Goal: Navigation & Orientation: Find specific page/section

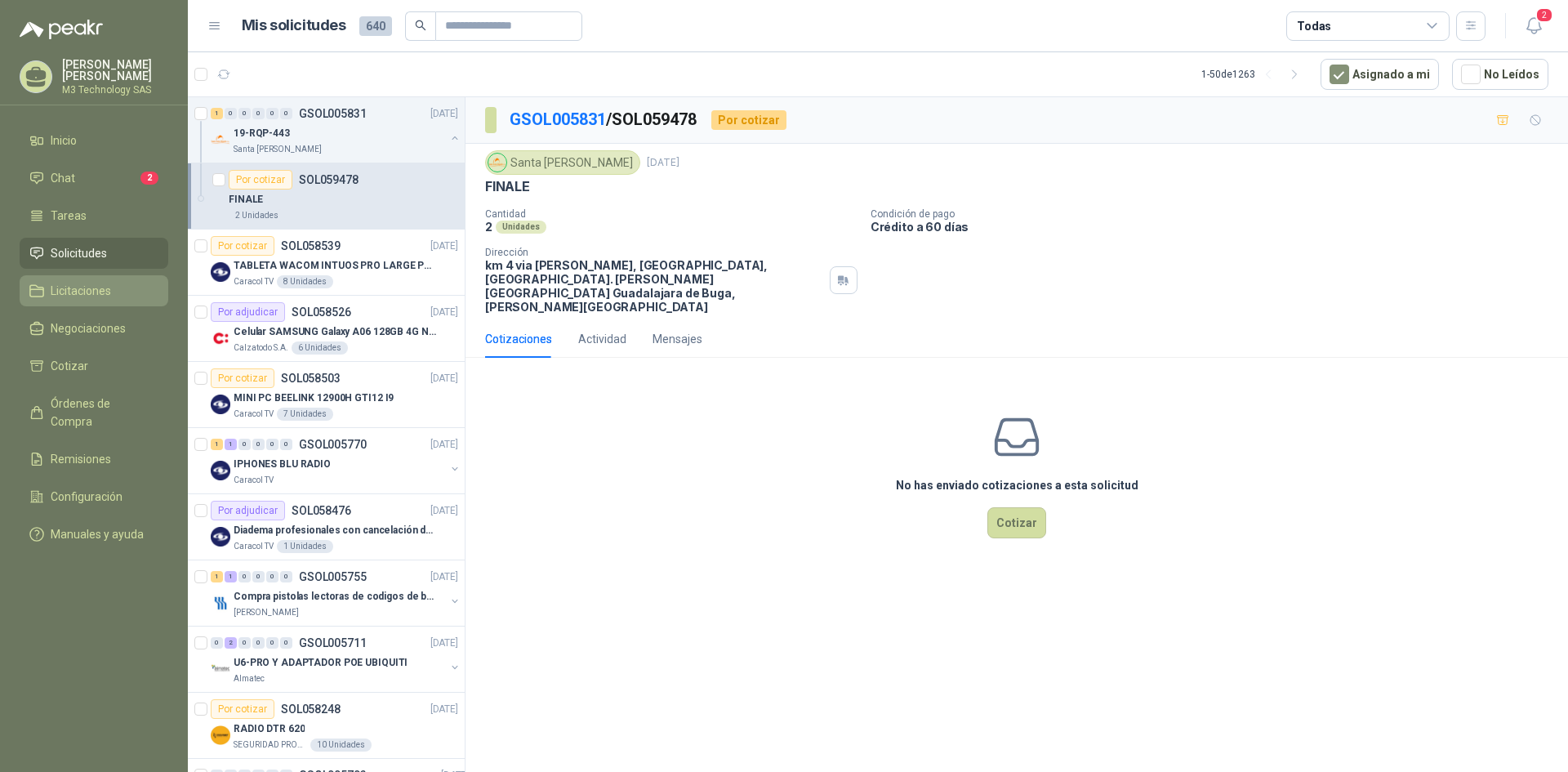
click at [98, 285] on span "Licitaciones" at bounding box center [81, 291] width 61 height 18
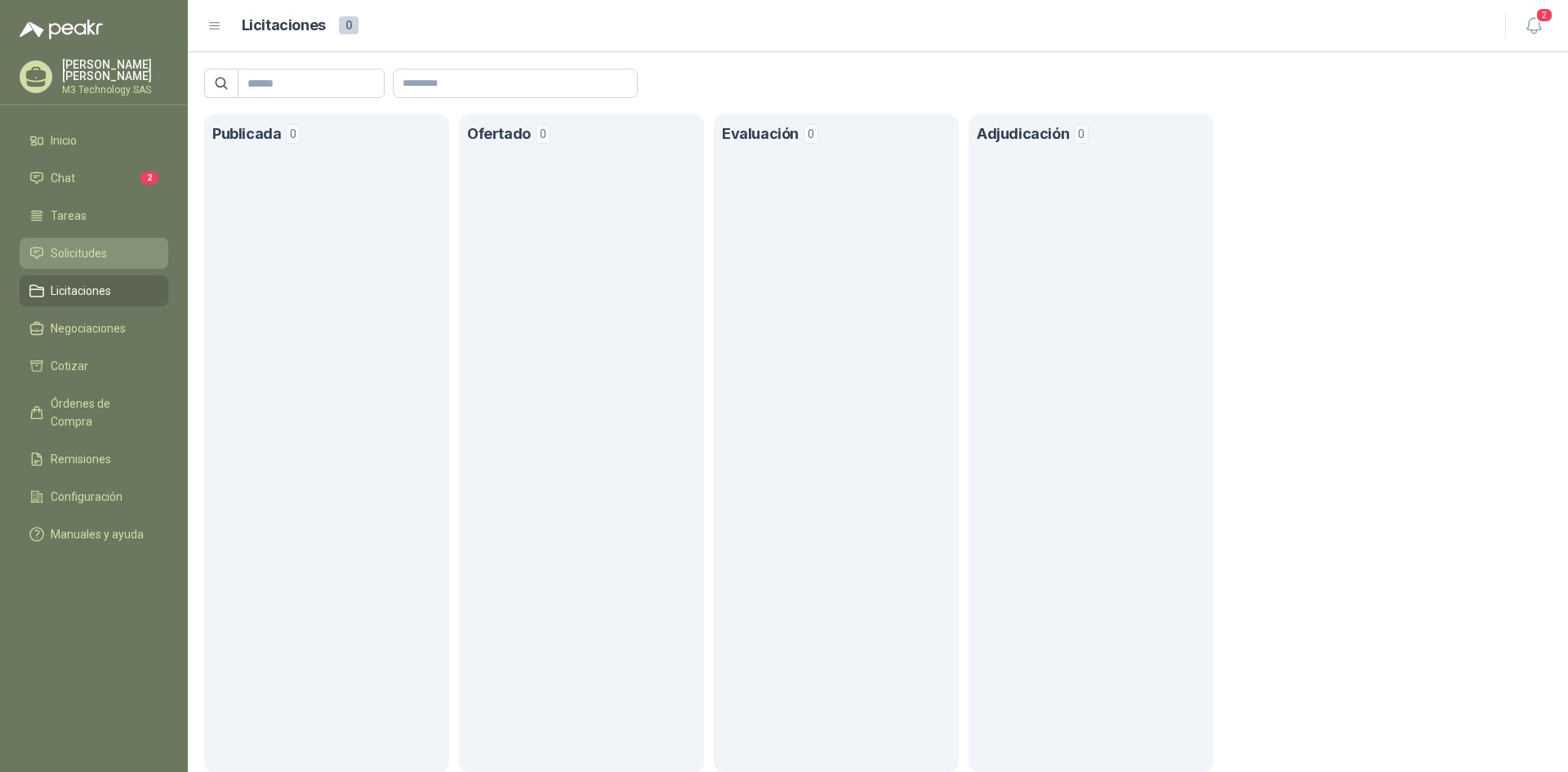
click at [93, 245] on span "Solicitudes" at bounding box center [79, 254] width 57 height 18
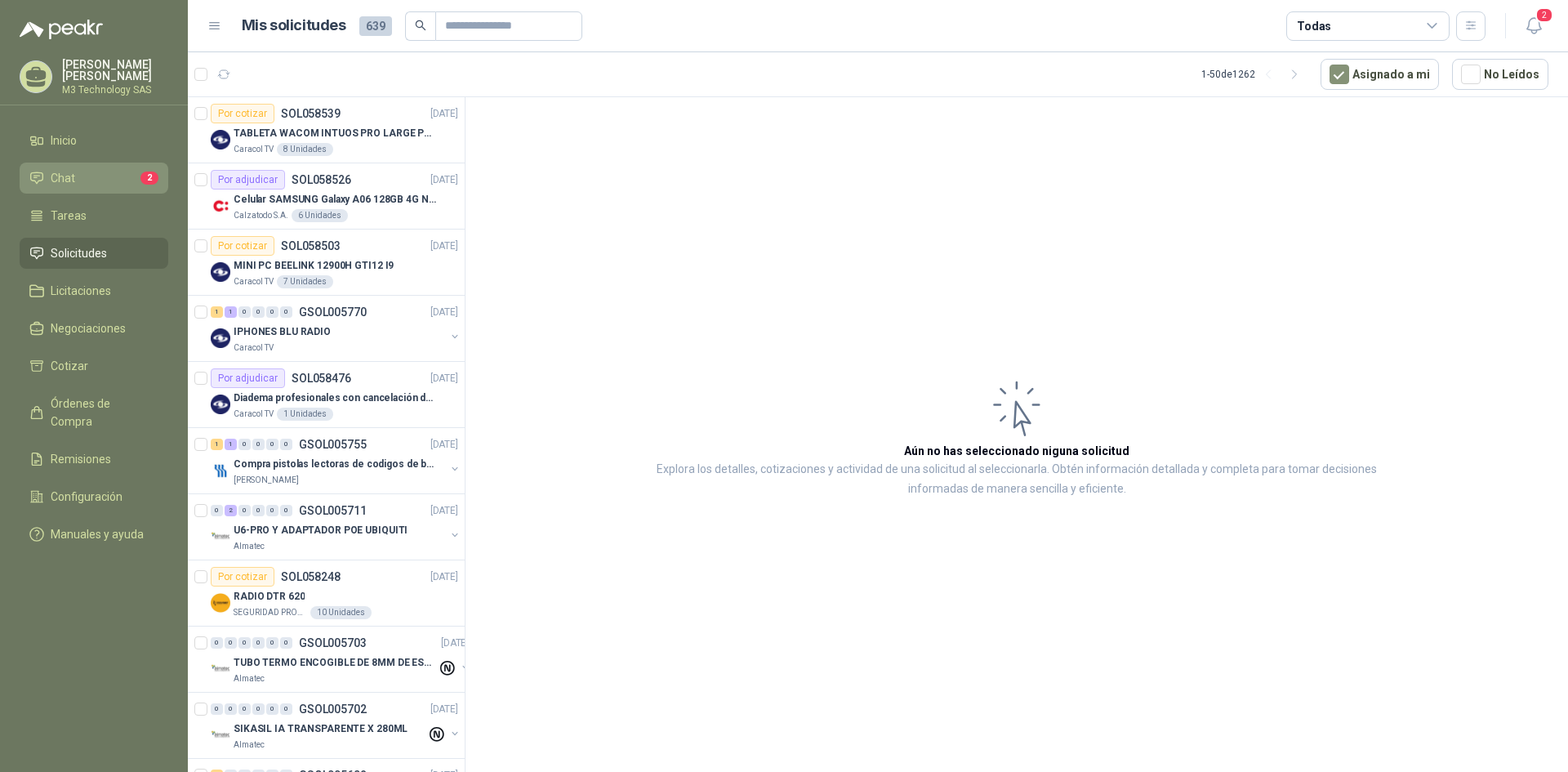
click at [105, 169] on li "Chat 2" at bounding box center [93, 178] width 129 height 18
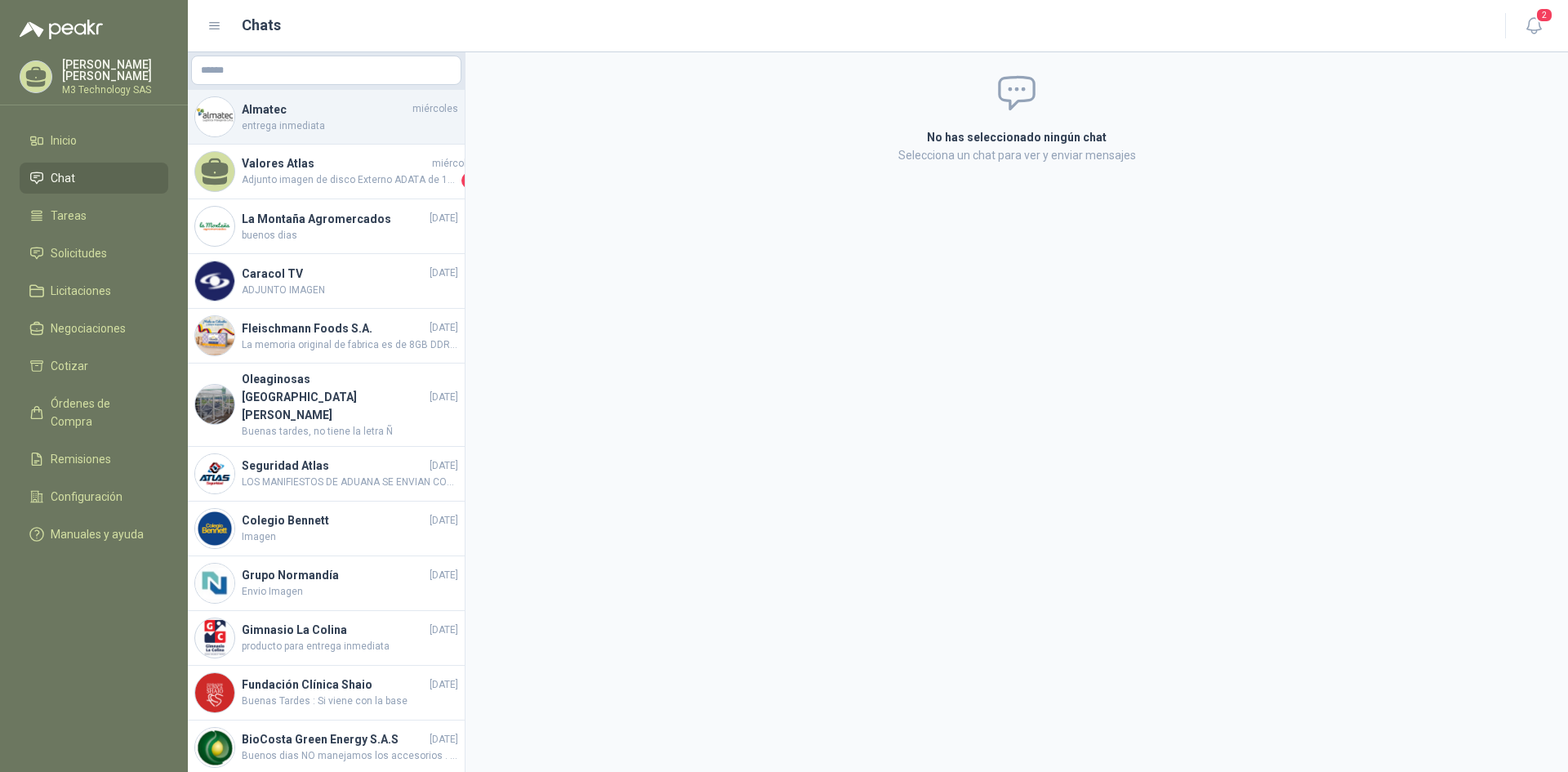
click at [362, 125] on span "entrega inmediata" at bounding box center [350, 126] width 217 height 16
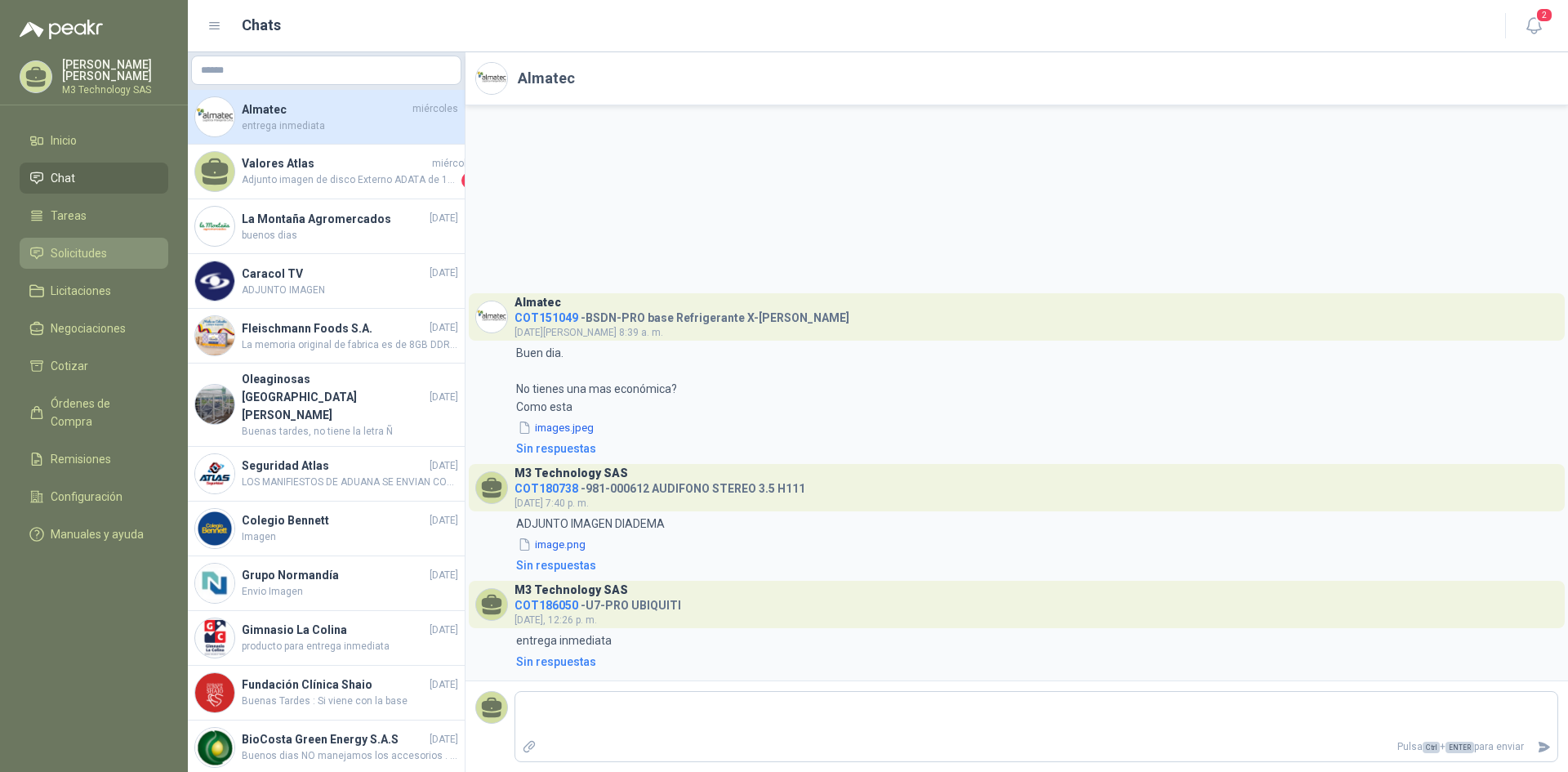
click at [93, 250] on span "Solicitudes" at bounding box center [79, 254] width 57 height 18
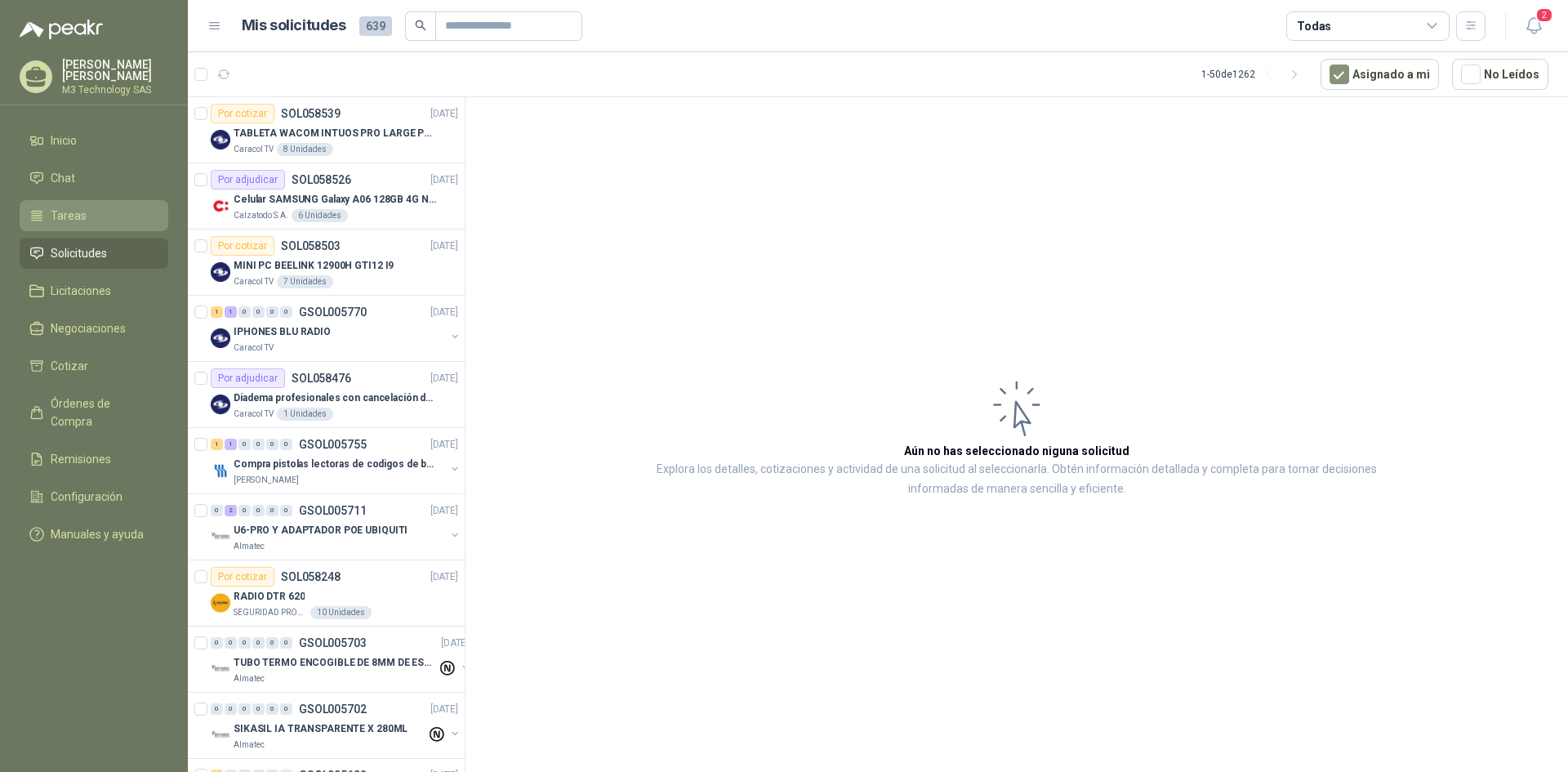
click at [95, 212] on li "Tareas" at bounding box center [93, 216] width 129 height 18
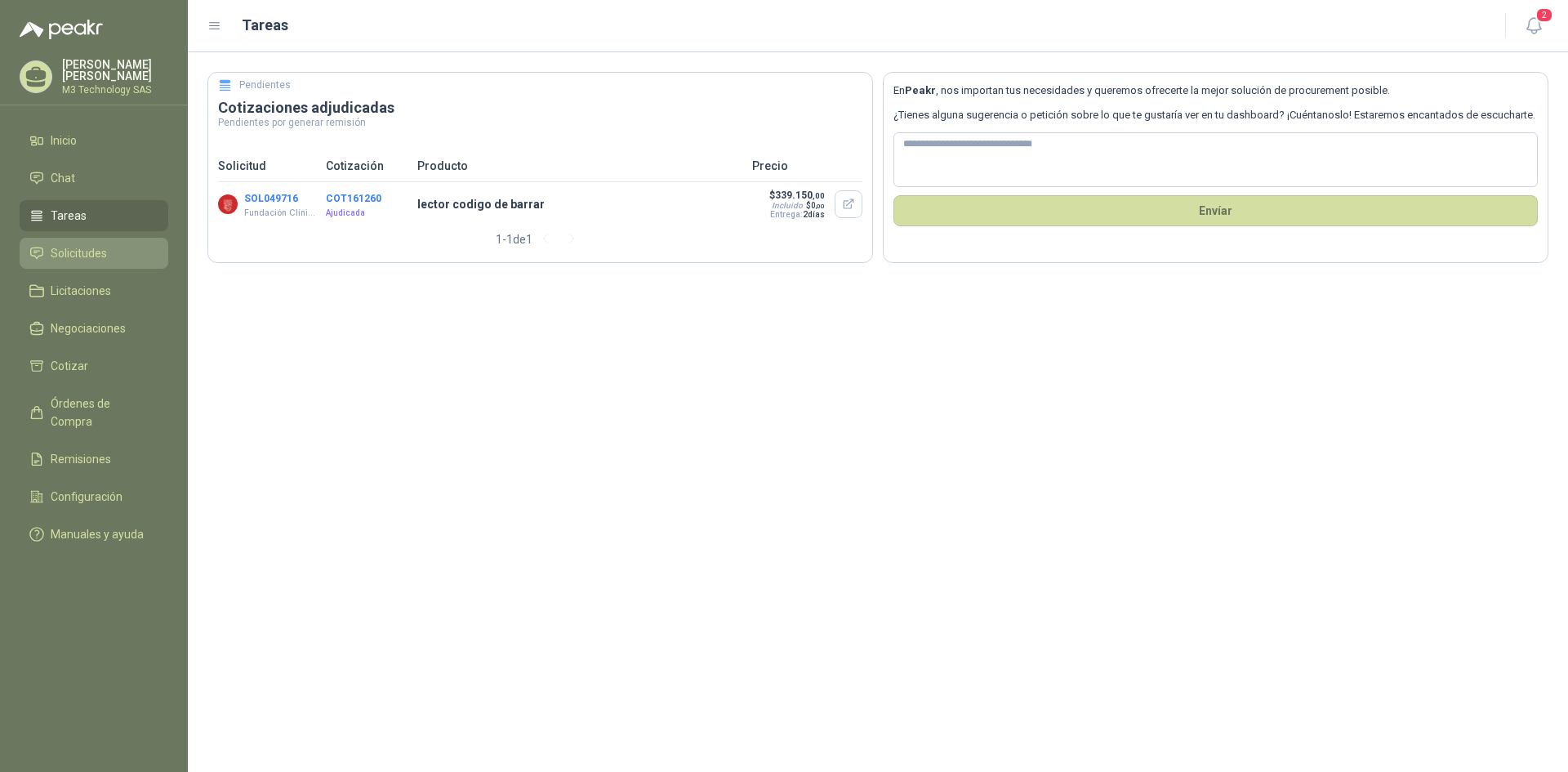
click at [86, 252] on span "Solicitudes" at bounding box center [79, 254] width 57 height 18
